Goal: Information Seeking & Learning: Compare options

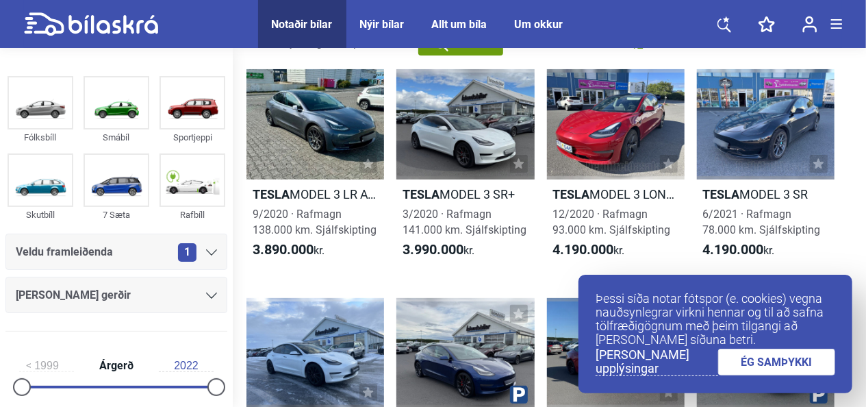
scroll to position [55, 0]
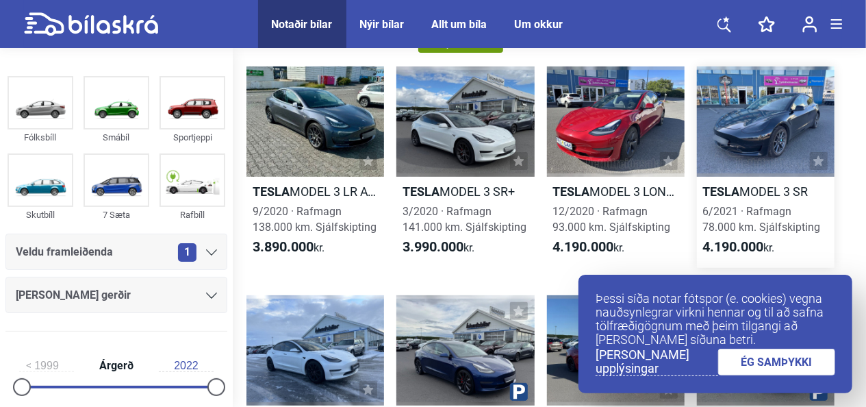
click at [739, 125] on div at bounding box center [766, 121] width 138 height 110
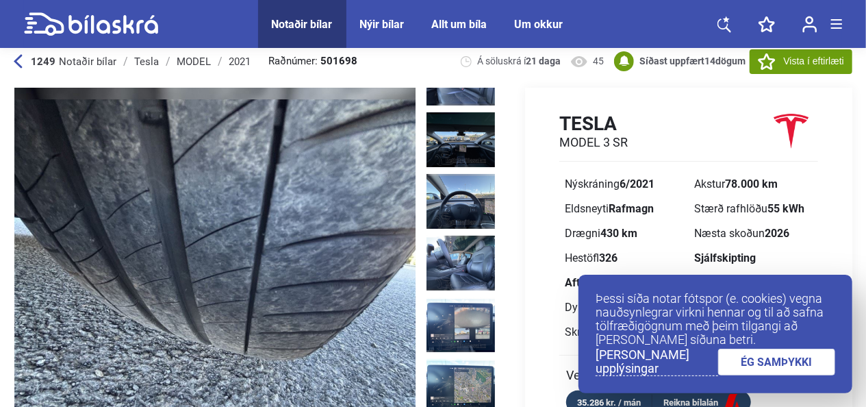
scroll to position [14, 0]
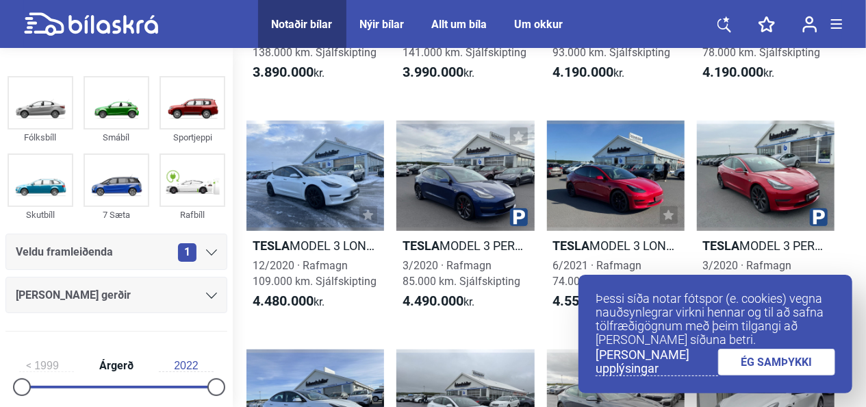
scroll to position [229, 0]
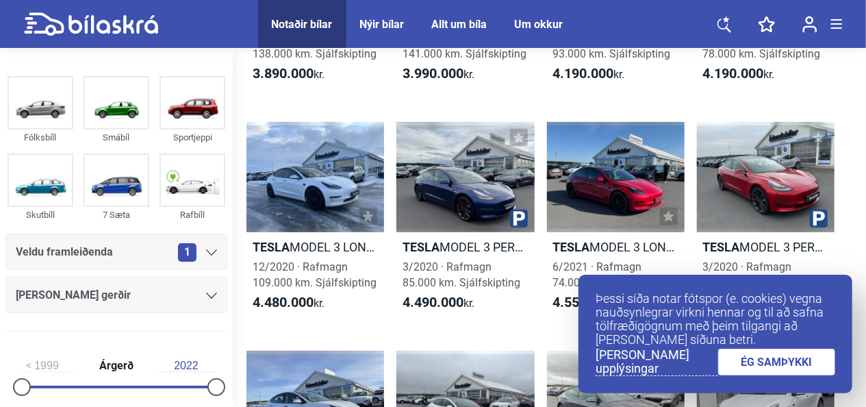
click at [666, 364] on link "[PERSON_NAME] upplýsingar" at bounding box center [657, 362] width 123 height 28
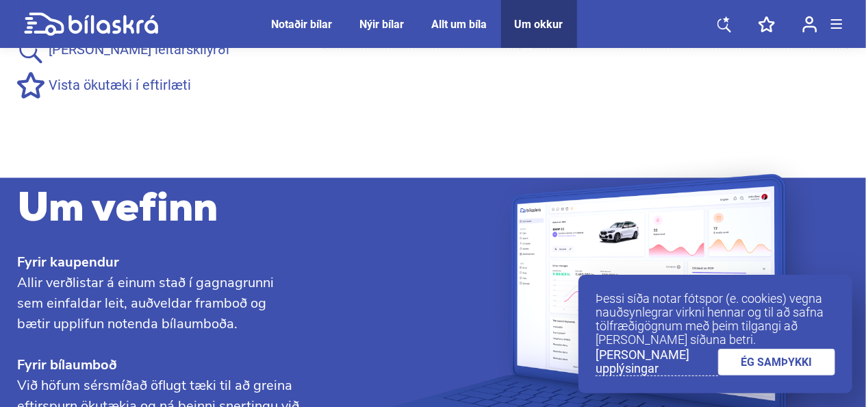
scroll to position [1360, 0]
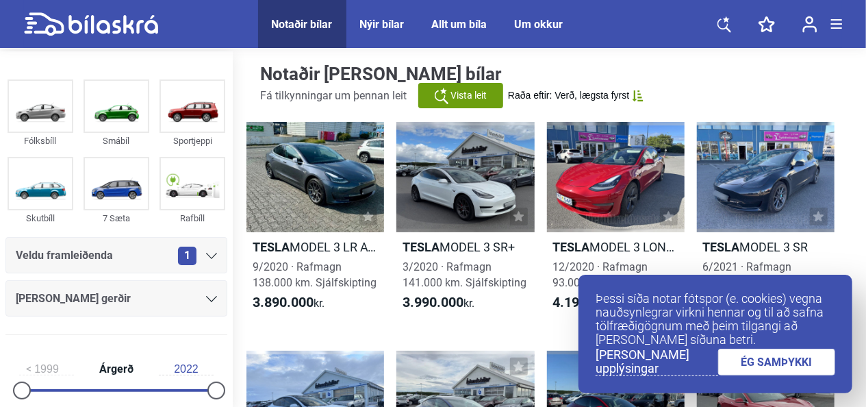
click at [767, 362] on link "ÉG SAMÞYKKI" at bounding box center [777, 362] width 118 height 27
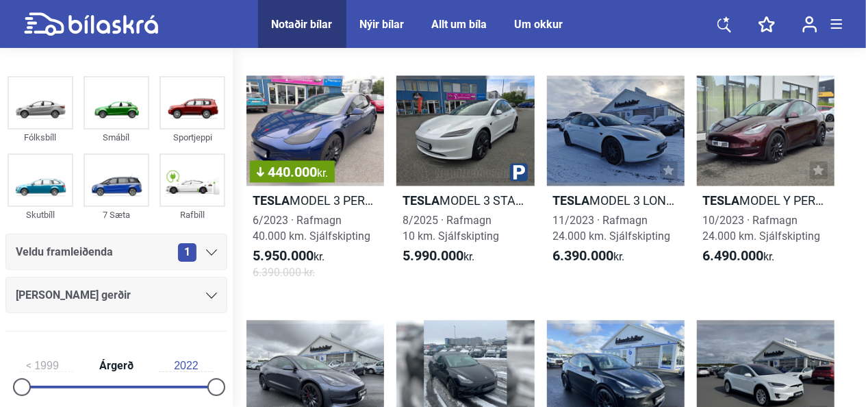
scroll to position [1434, 0]
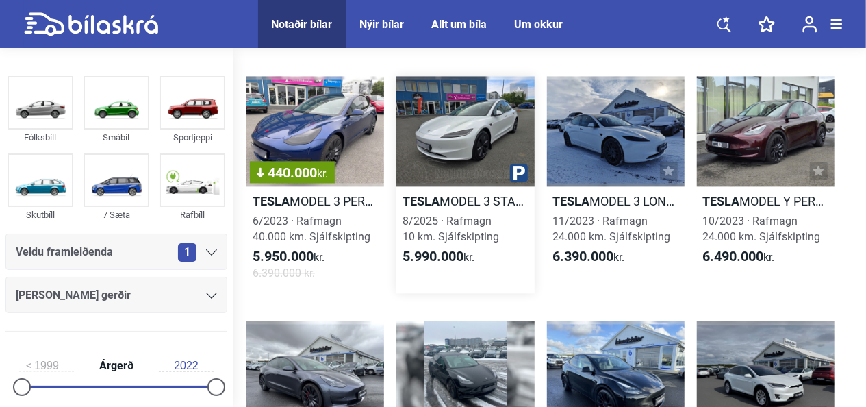
click at [480, 197] on h2 "Tesla MODEL 3 STANDARD RANGE HIGHLAND" at bounding box center [465, 201] width 138 height 16
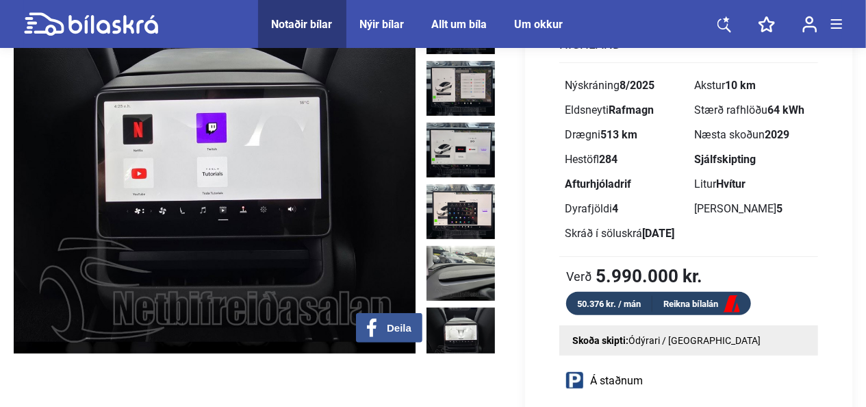
scroll to position [131, 0]
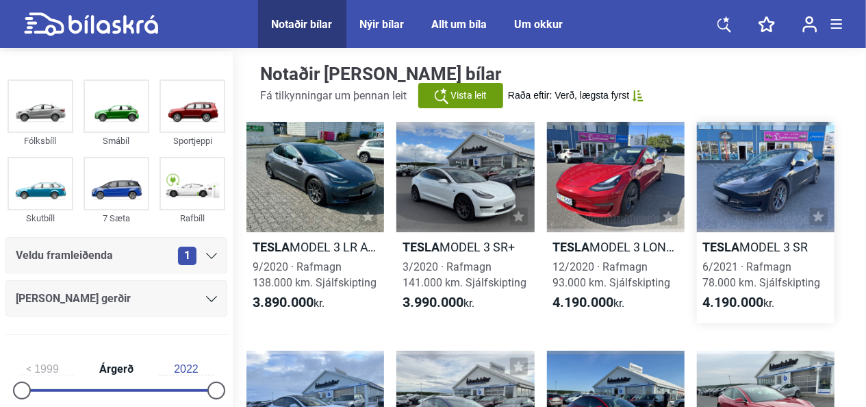
click at [735, 270] on div "6/2021 · Rafmagn 78.000 km. Sjálfskipting" at bounding box center [766, 274] width 138 height 31
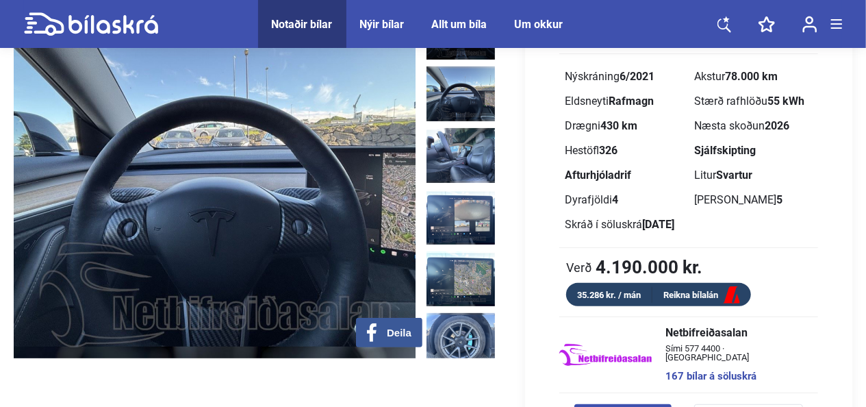
scroll to position [152, 0]
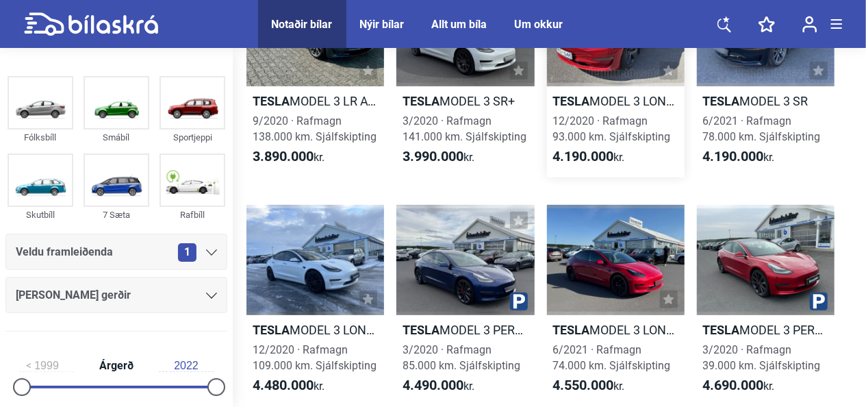
scroll to position [145, 0]
click at [464, 338] on link "Tesla MODEL 3 PERFORMANCE 3/2020 · Rafmagn 85.000 km. Sjálfskipting 4.490.000 k…" at bounding box center [465, 305] width 138 height 201
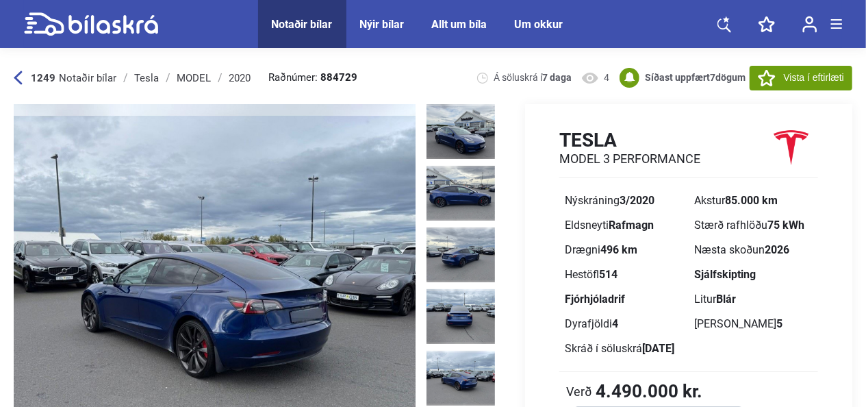
scroll to position [116, 0]
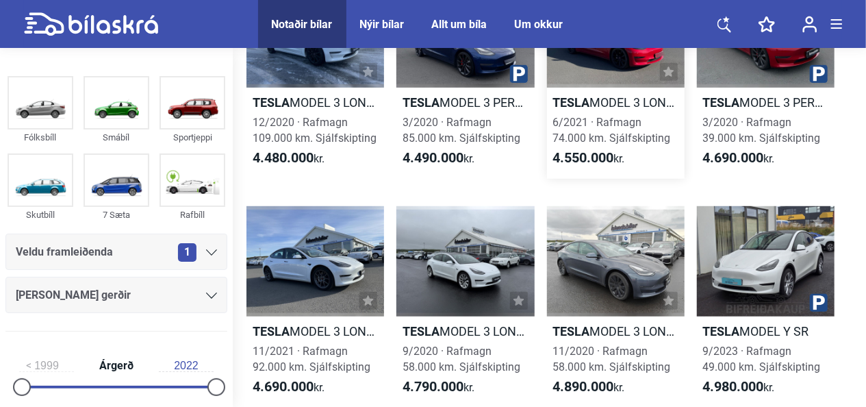
scroll to position [372, 0]
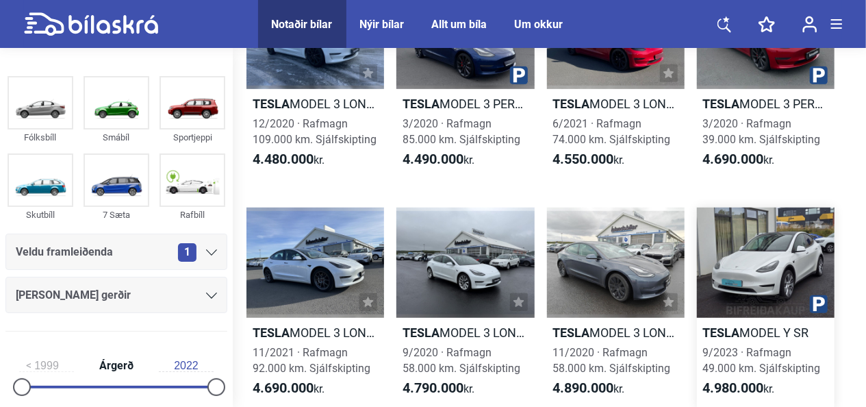
click at [721, 368] on span "9/2023 · Rafmagn 49.000 km. Sjálfskipting" at bounding box center [762, 360] width 118 height 29
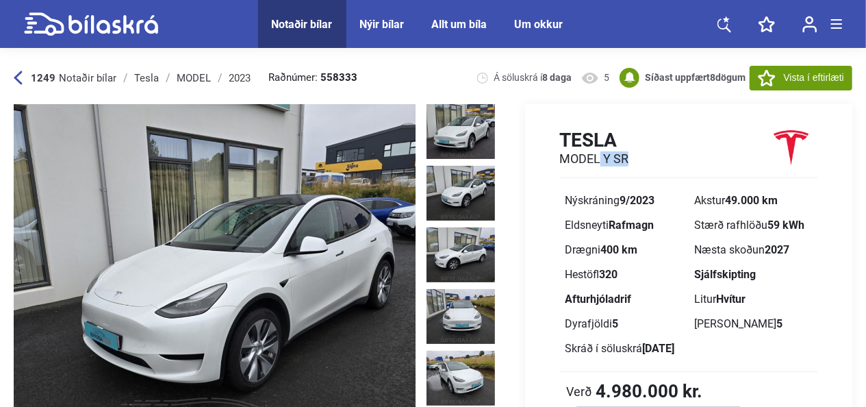
drag, startPoint x: 601, startPoint y: 160, endPoint x: 638, endPoint y: 162, distance: 37.0
click at [638, 162] on div "Tesla MODEL Y SR" at bounding box center [688, 153] width 259 height 50
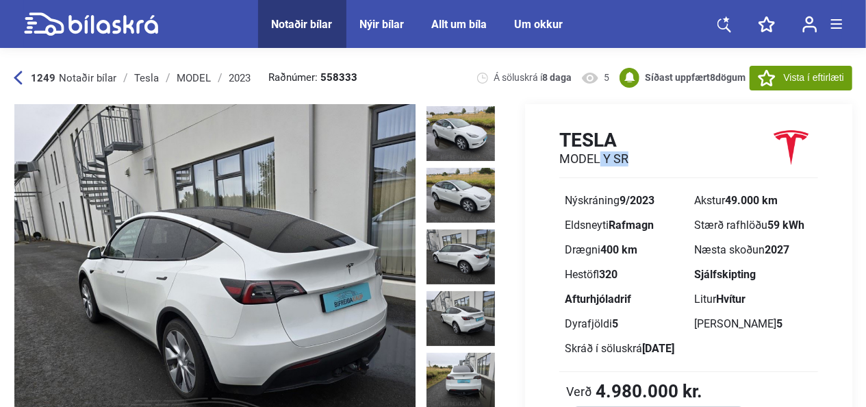
scroll to position [305, 0]
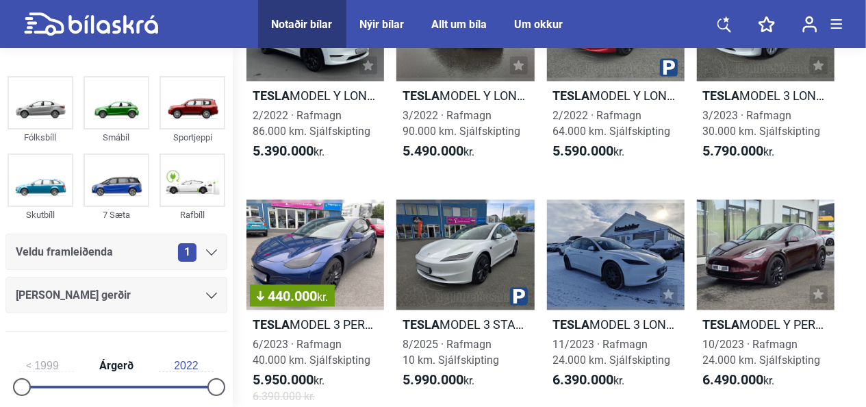
scroll to position [1310, 0]
click at [739, 264] on div at bounding box center [766, 255] width 138 height 110
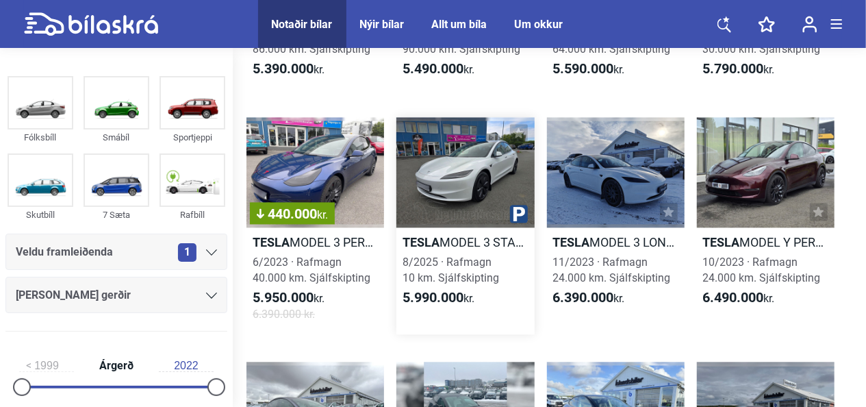
click at [457, 219] on div at bounding box center [465, 172] width 138 height 110
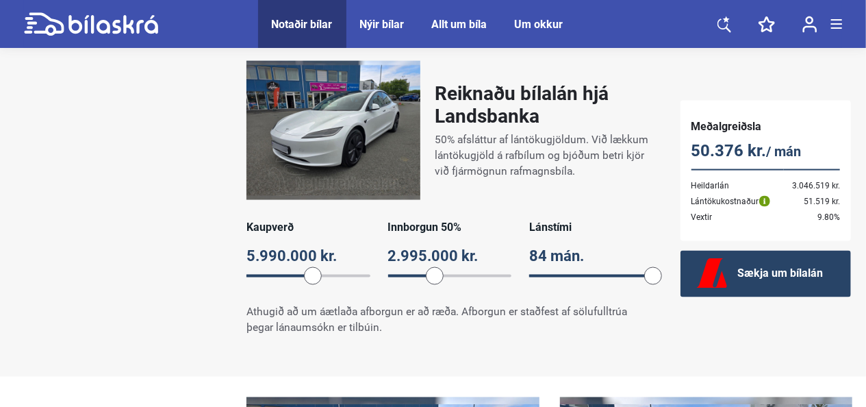
scroll to position [1032, 0]
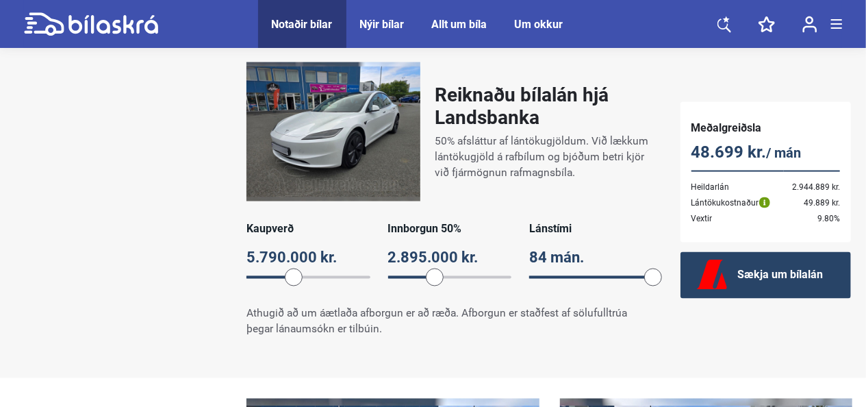
drag, startPoint x: 314, startPoint y: 278, endPoint x: 301, endPoint y: 279, distance: 13.0
click at [301, 279] on span at bounding box center [294, 277] width 18 height 18
drag, startPoint x: 301, startPoint y: 277, endPoint x: 269, endPoint y: 271, distance: 32.6
click at [265, 271] on span at bounding box center [256, 277] width 18 height 18
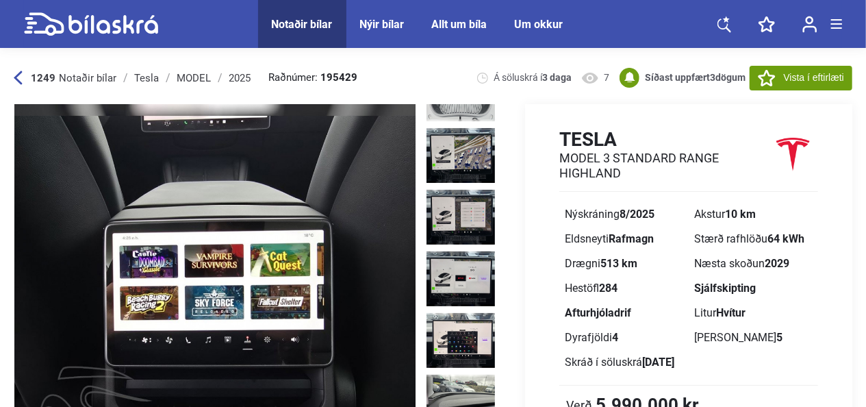
scroll to position [0, 0]
